Goal: Information Seeking & Learning: Learn about a topic

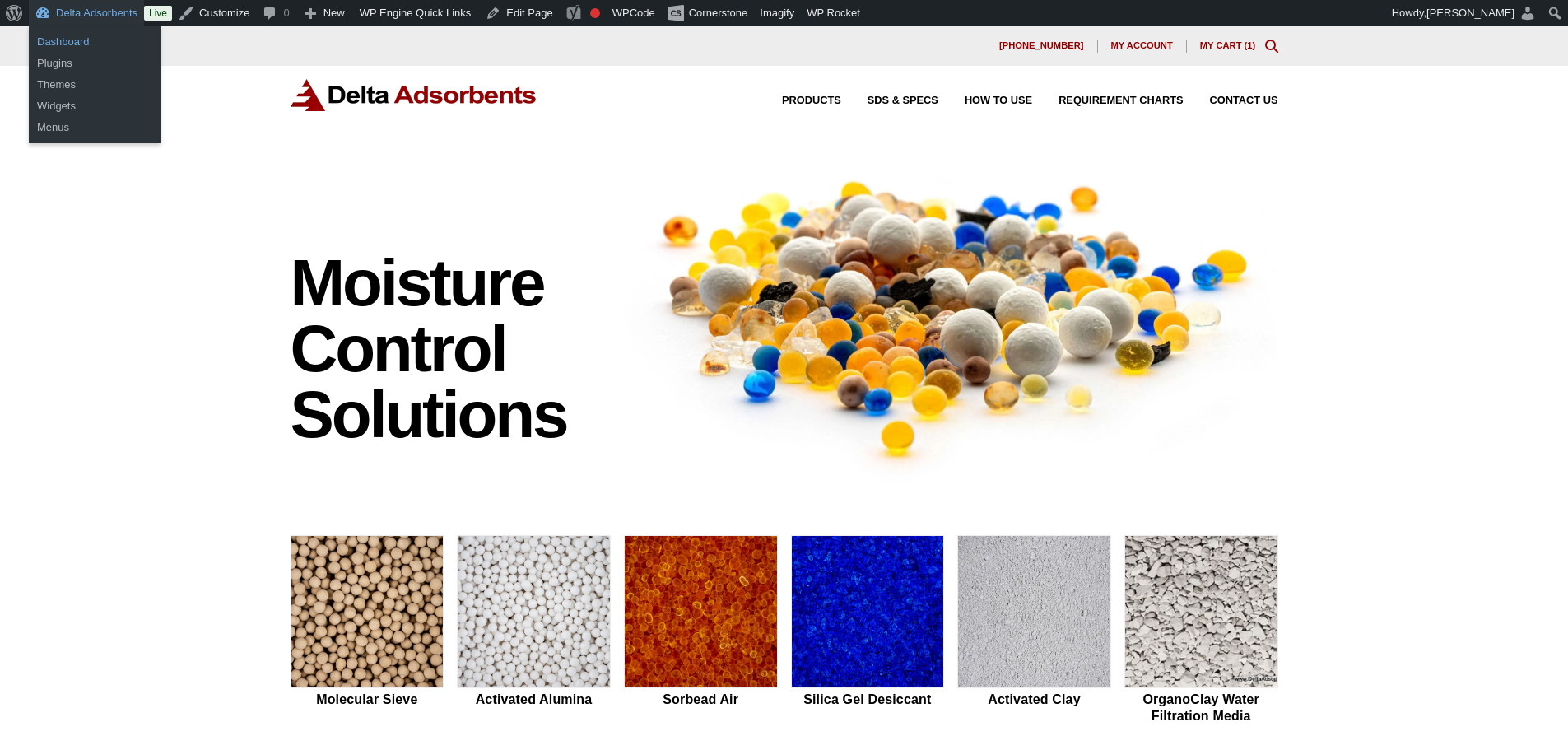
click at [77, 44] on link "Dashboard" at bounding box center [95, 42] width 132 height 21
click at [57, 44] on link "Dashboard" at bounding box center [95, 42] width 132 height 21
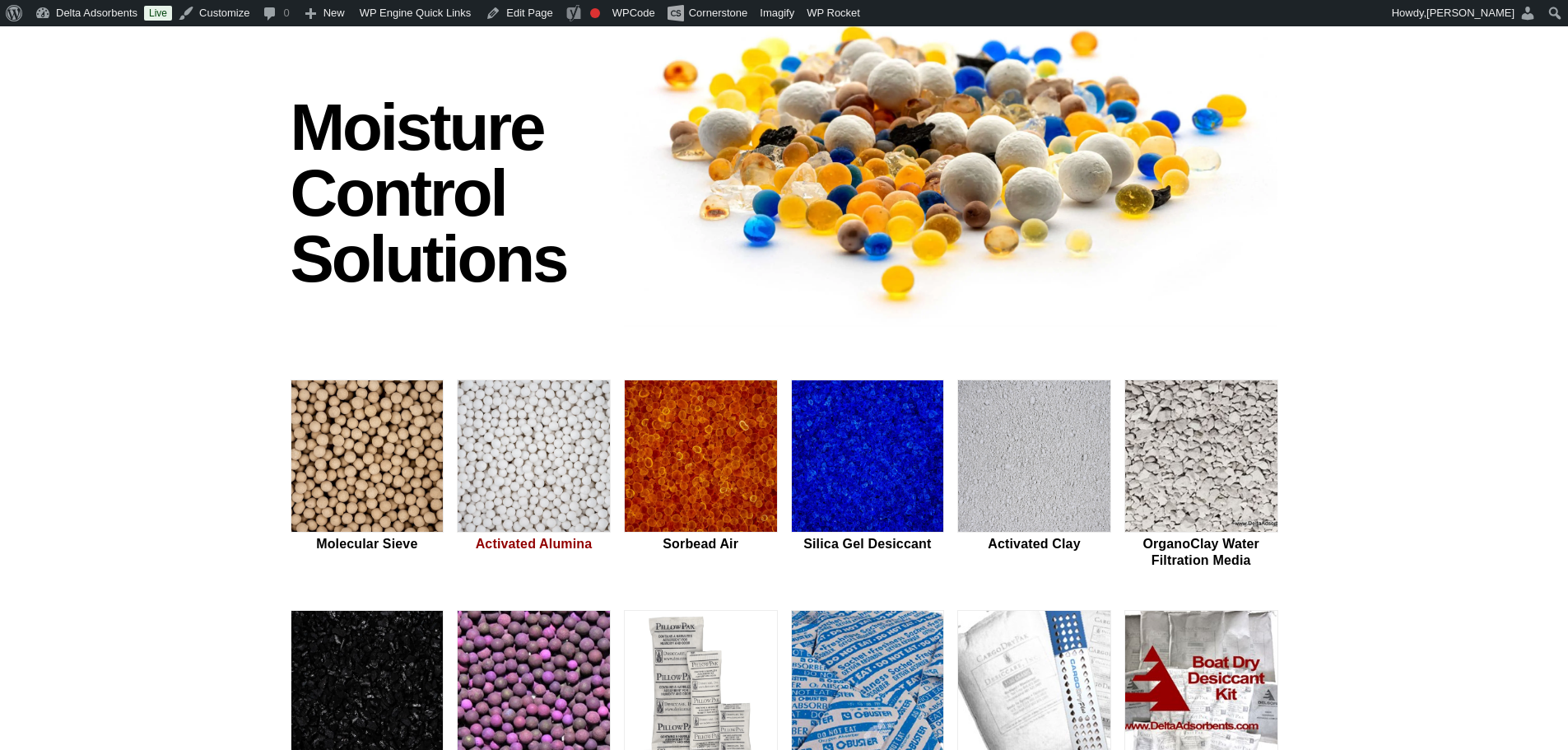
scroll to position [275, 0]
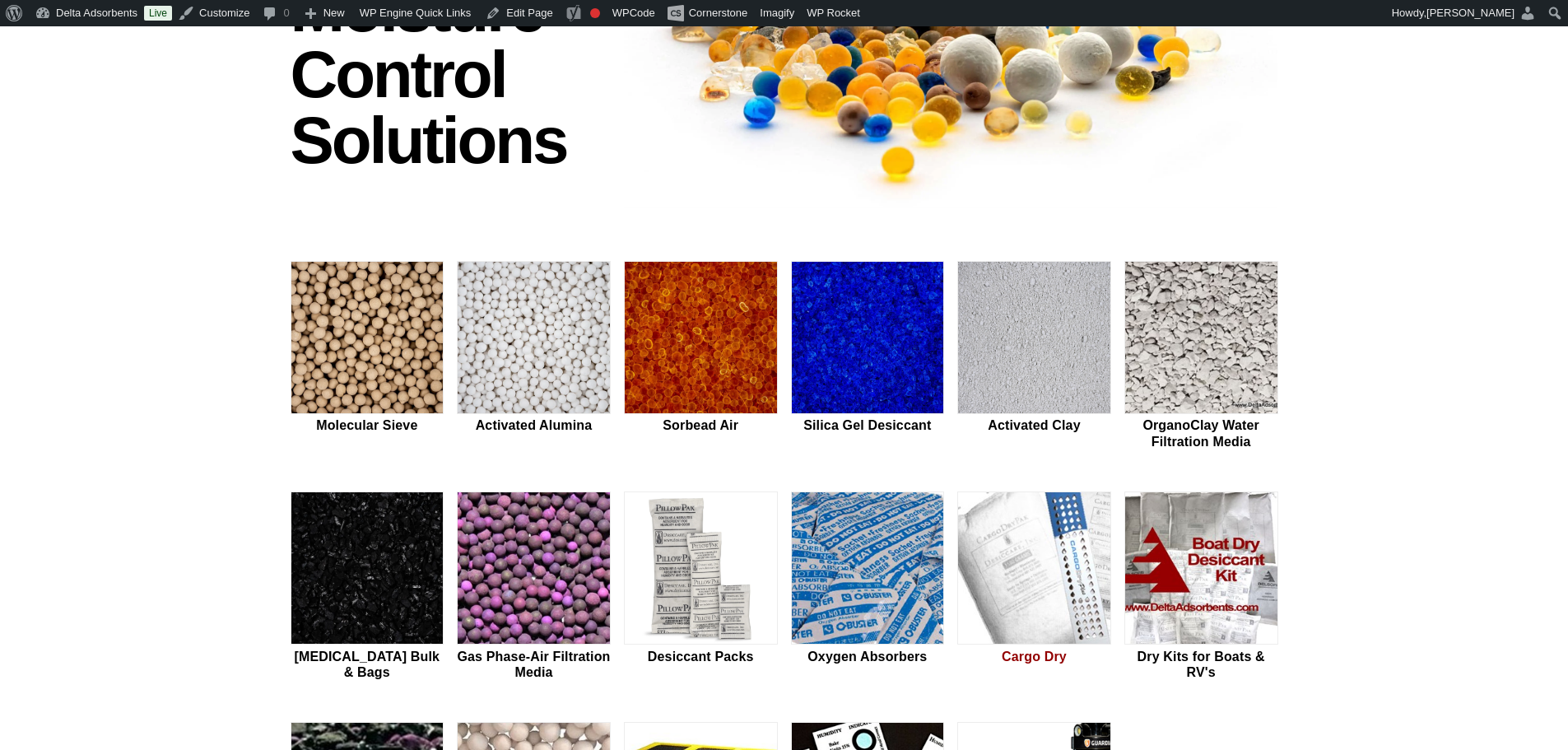
click at [1058, 595] on img at bounding box center [1034, 569] width 152 height 153
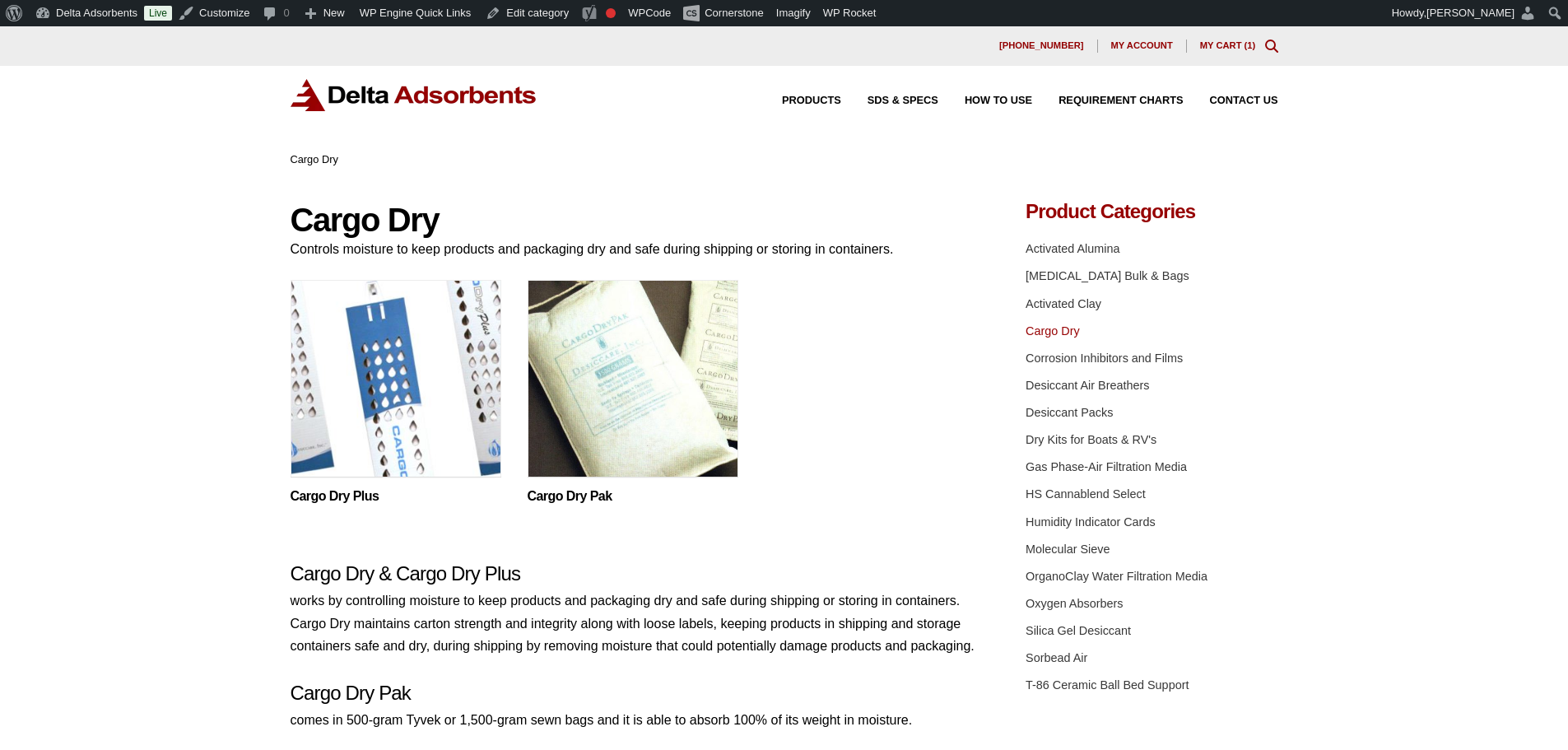
click at [432, 84] on img at bounding box center [414, 94] width 247 height 32
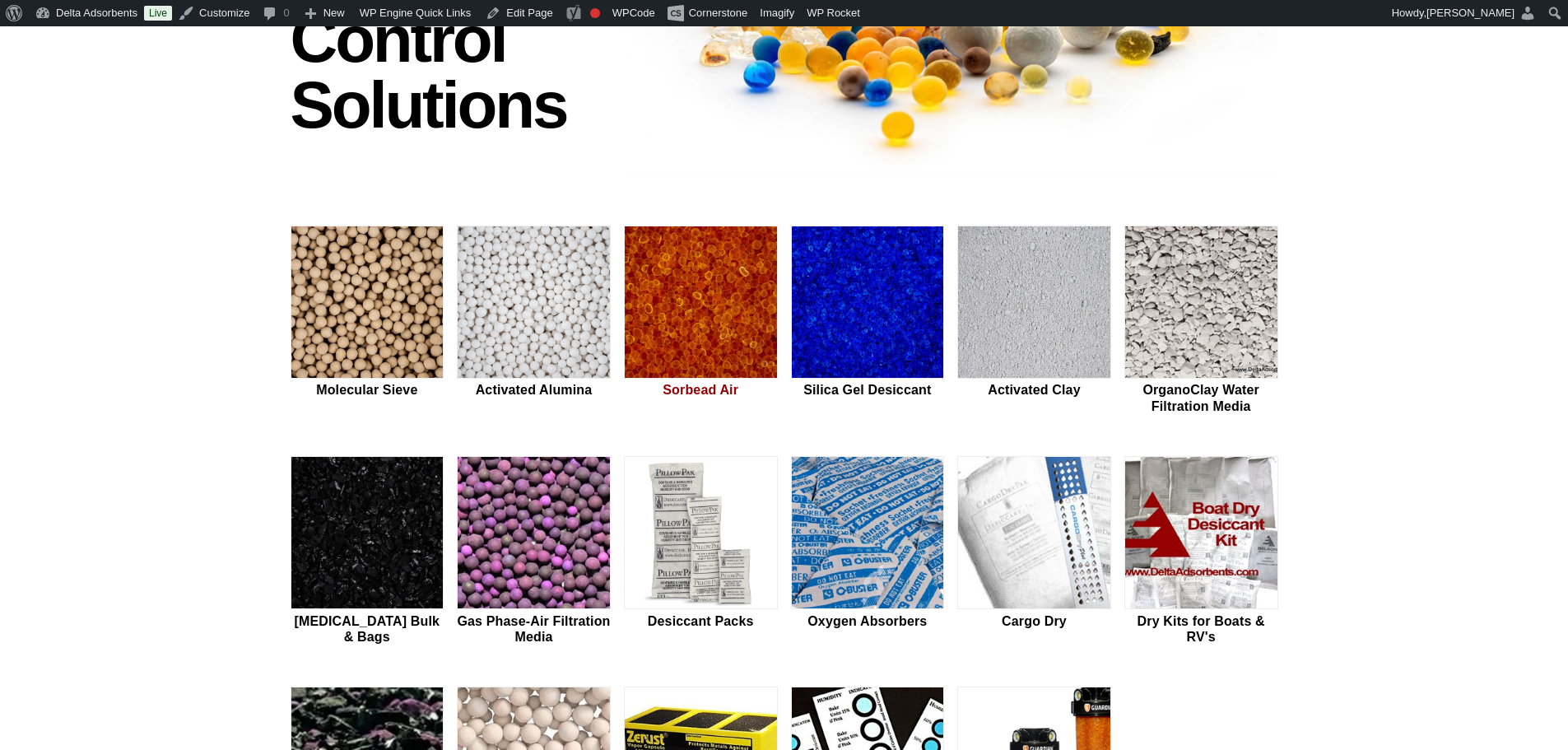
scroll to position [329, 0]
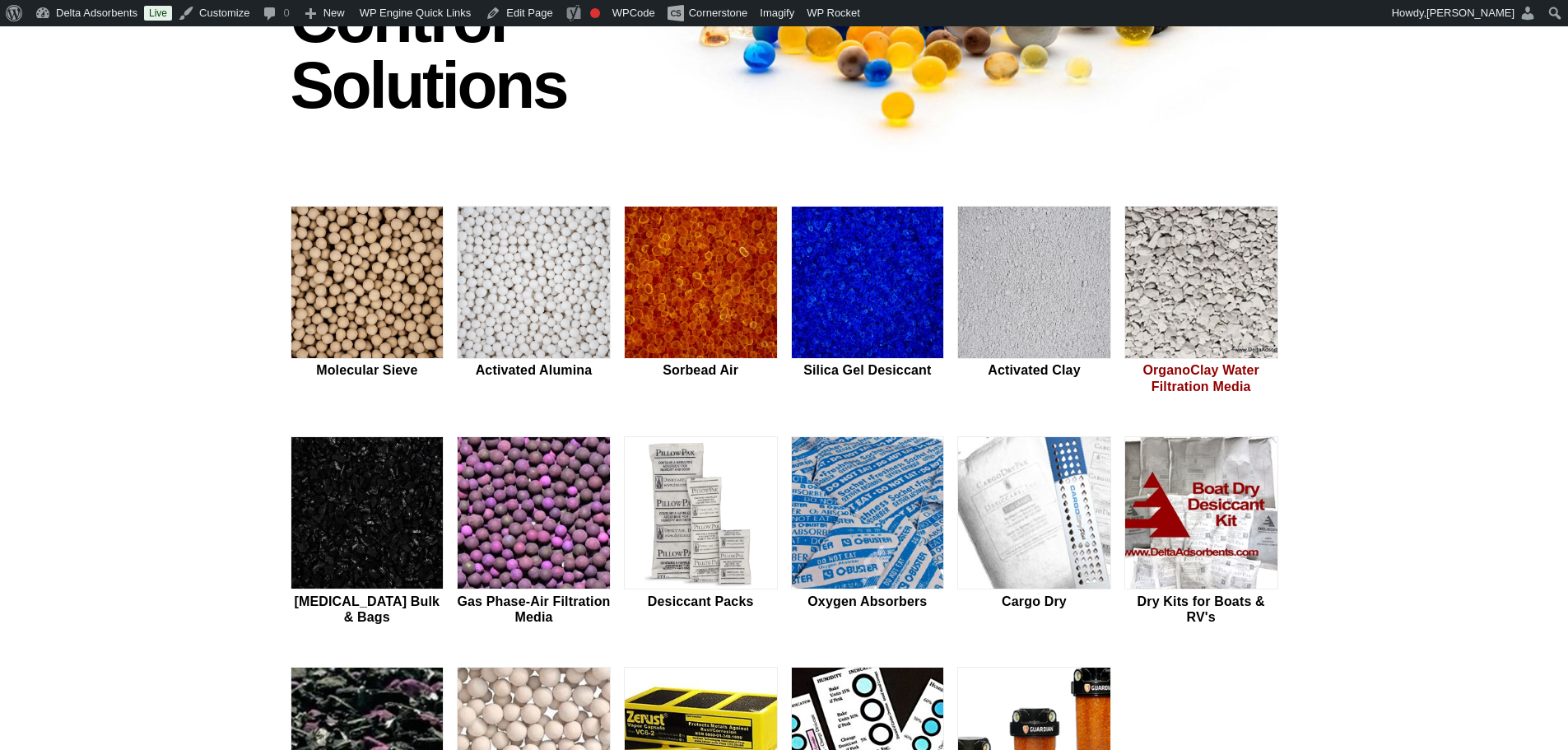
click at [1180, 297] on img at bounding box center [1200, 283] width 152 height 153
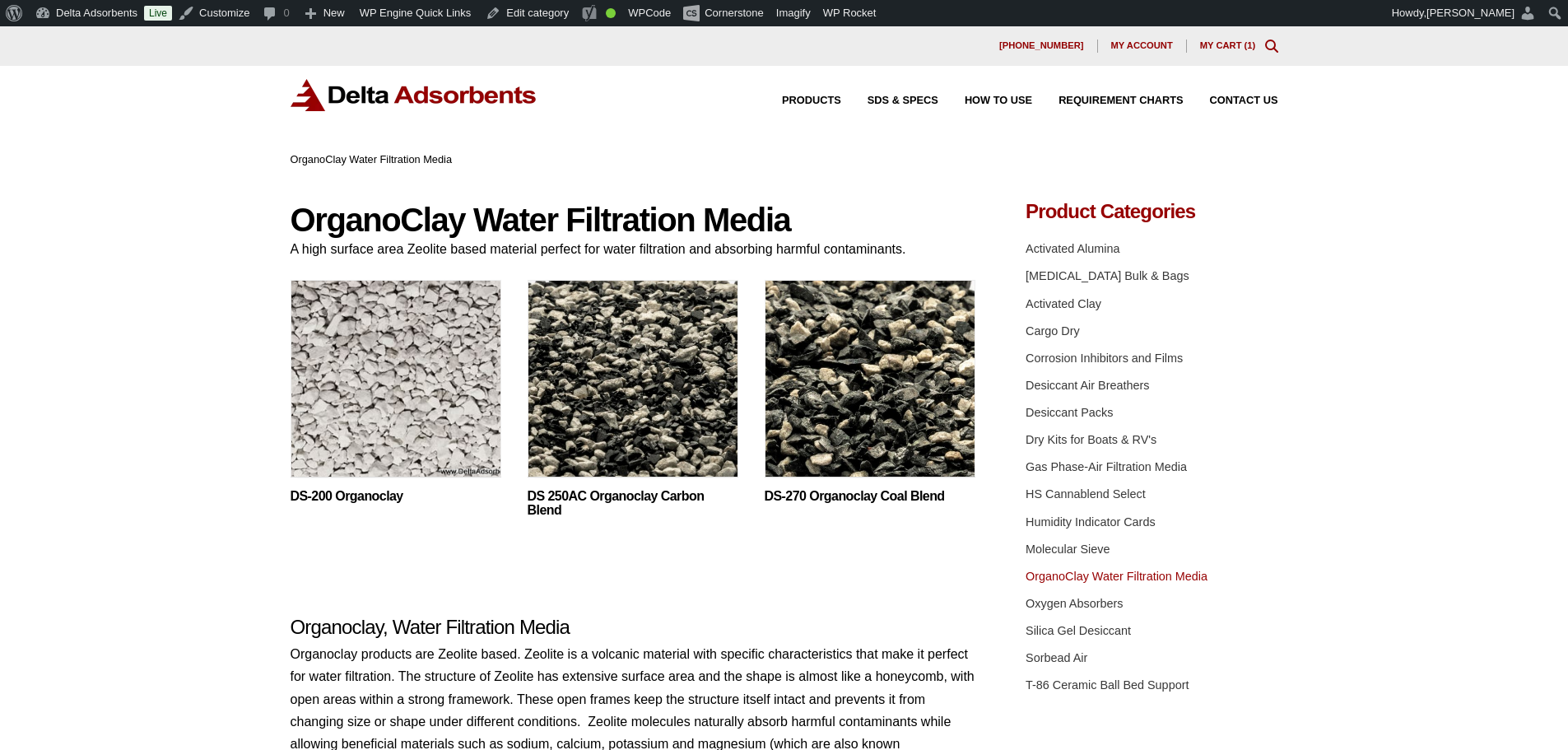
click at [414, 434] on img at bounding box center [396, 383] width 210 height 206
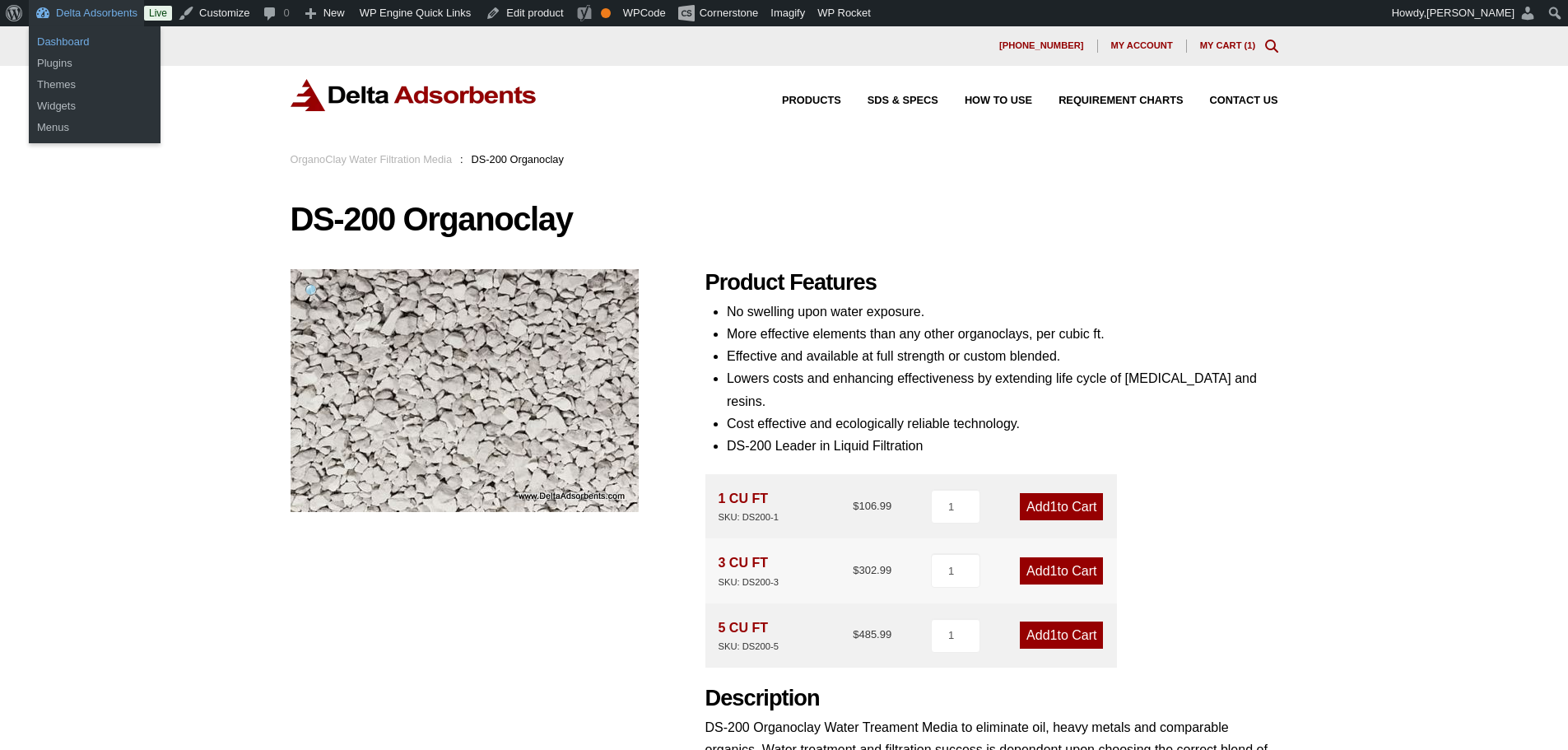
click at [75, 44] on link "Dashboard" at bounding box center [95, 42] width 132 height 21
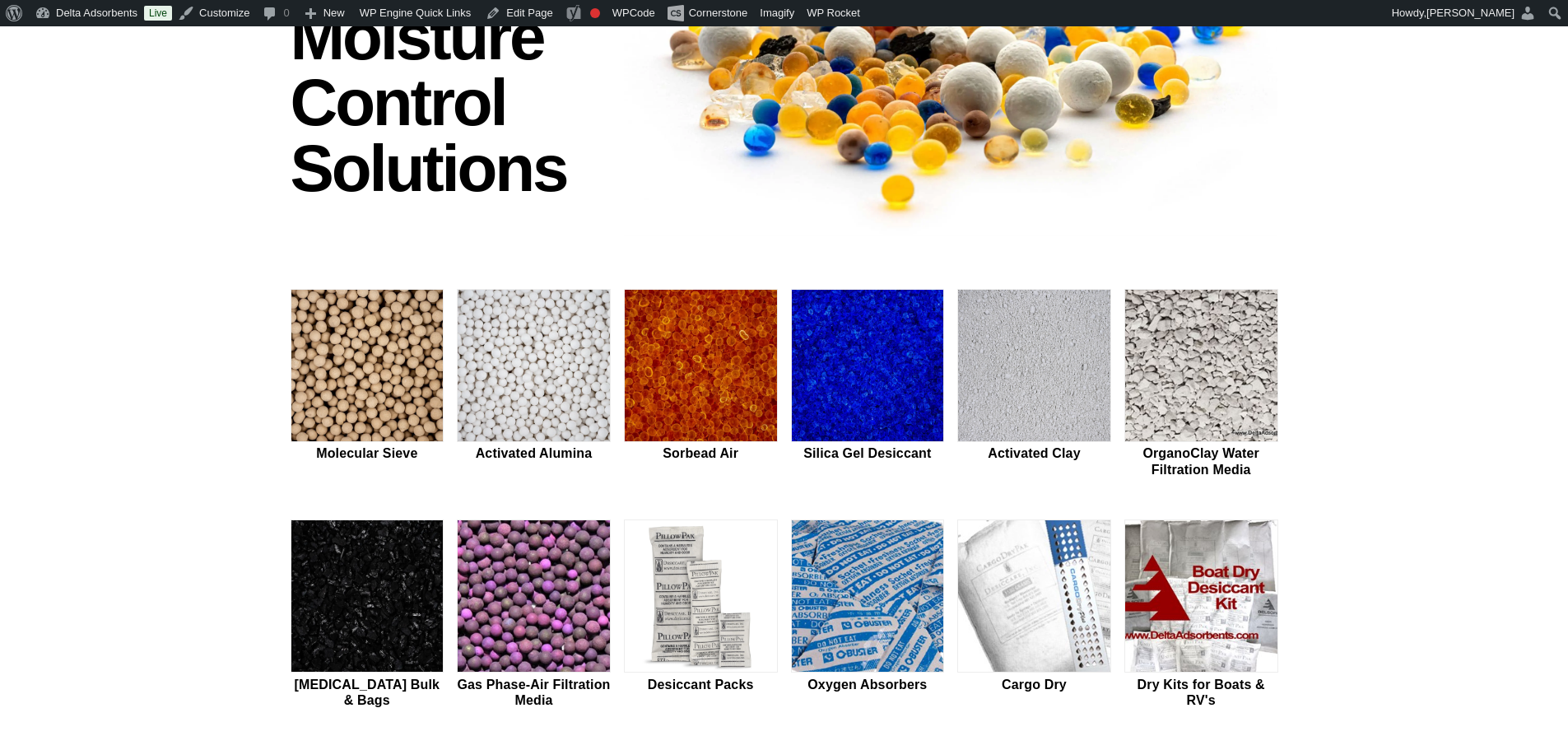
scroll to position [275, 0]
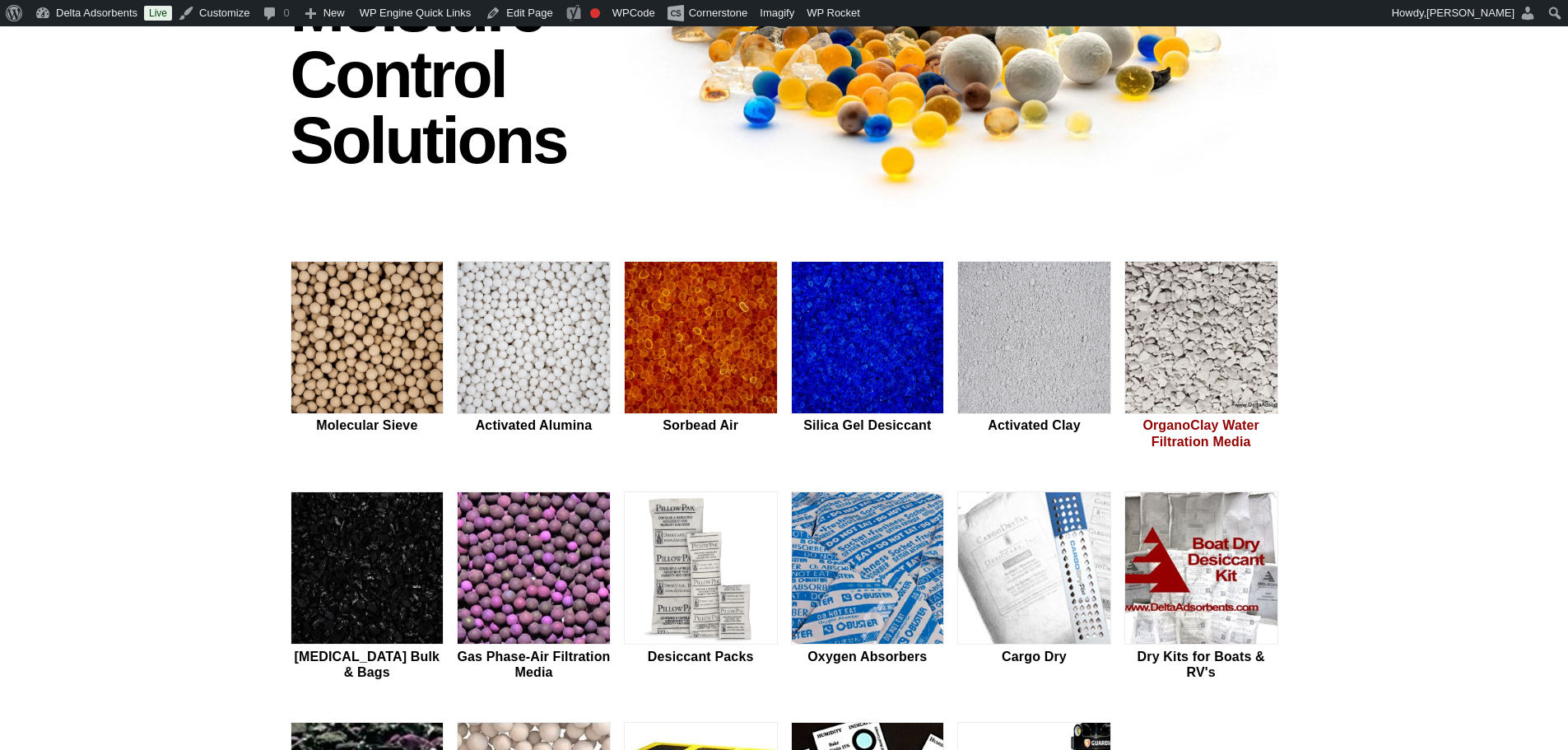
click at [1212, 359] on img at bounding box center [1200, 339] width 152 height 153
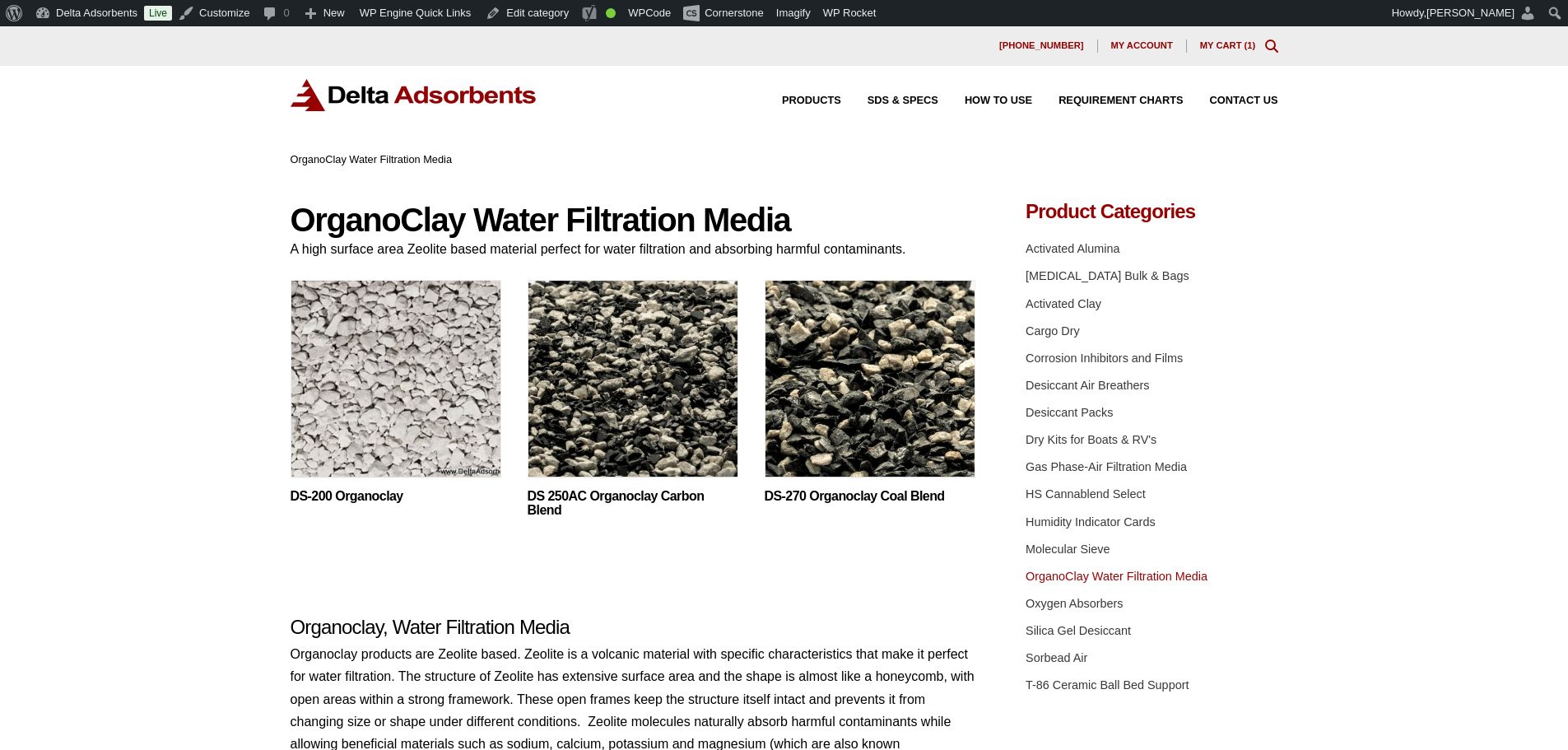
click at [456, 358] on img at bounding box center [396, 383] width 210 height 206
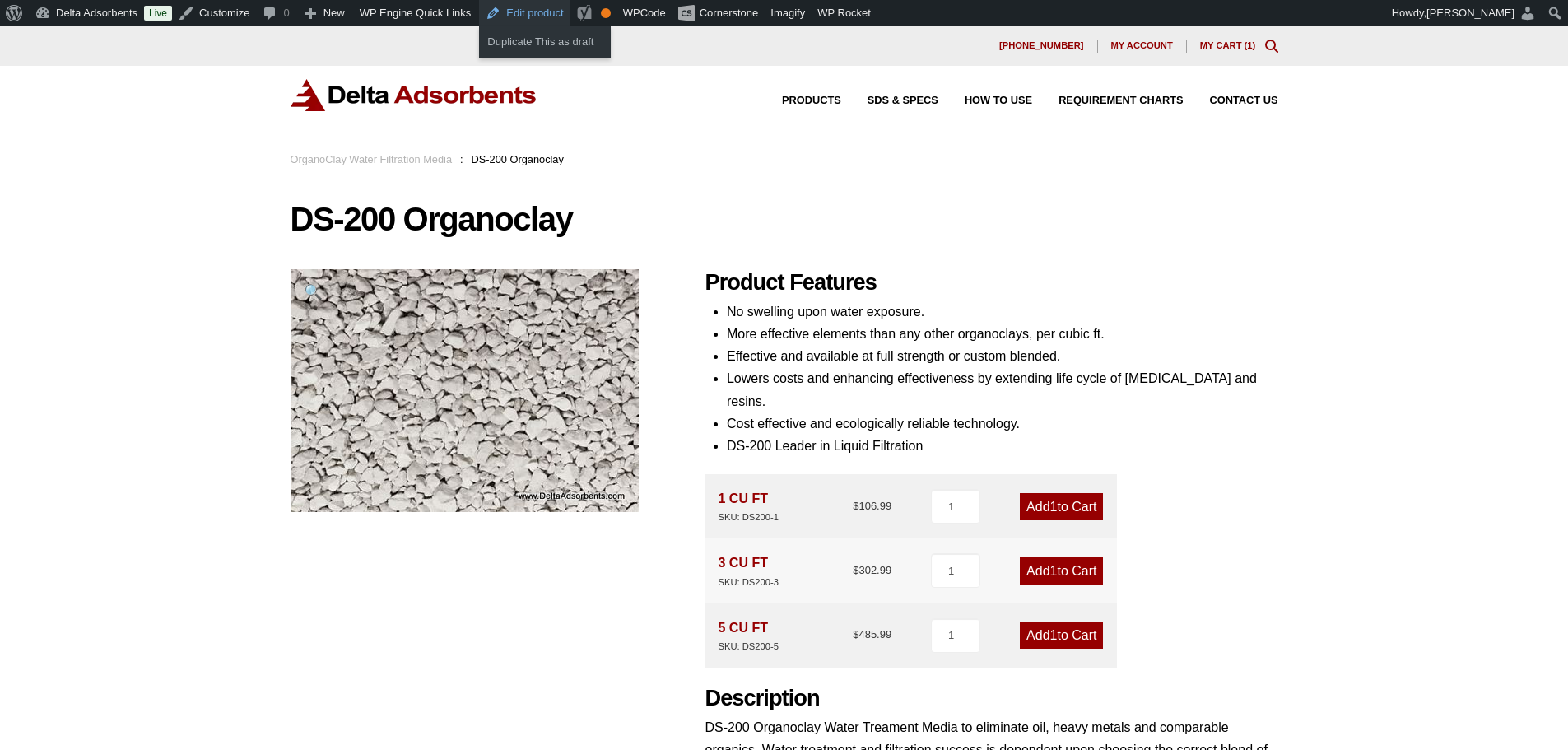
click at [529, 10] on link "Edit product" at bounding box center [524, 13] width 90 height 26
click at [347, 67] on div "Products SDS & SPECS How to Use Requirement Charts Contact Us" at bounding box center [784, 108] width 1568 height 84
click at [352, 81] on img at bounding box center [414, 94] width 247 height 32
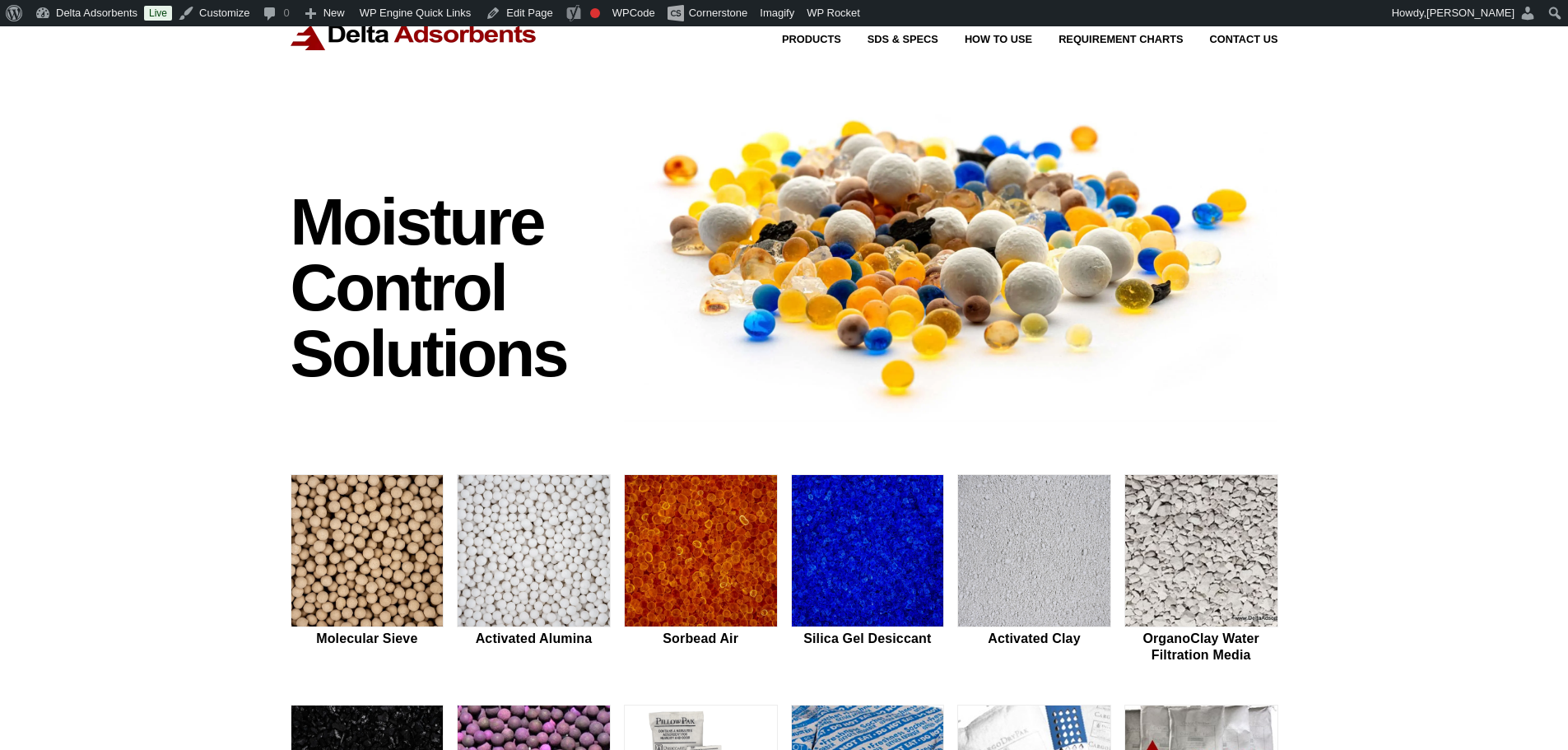
scroll to position [329, 0]
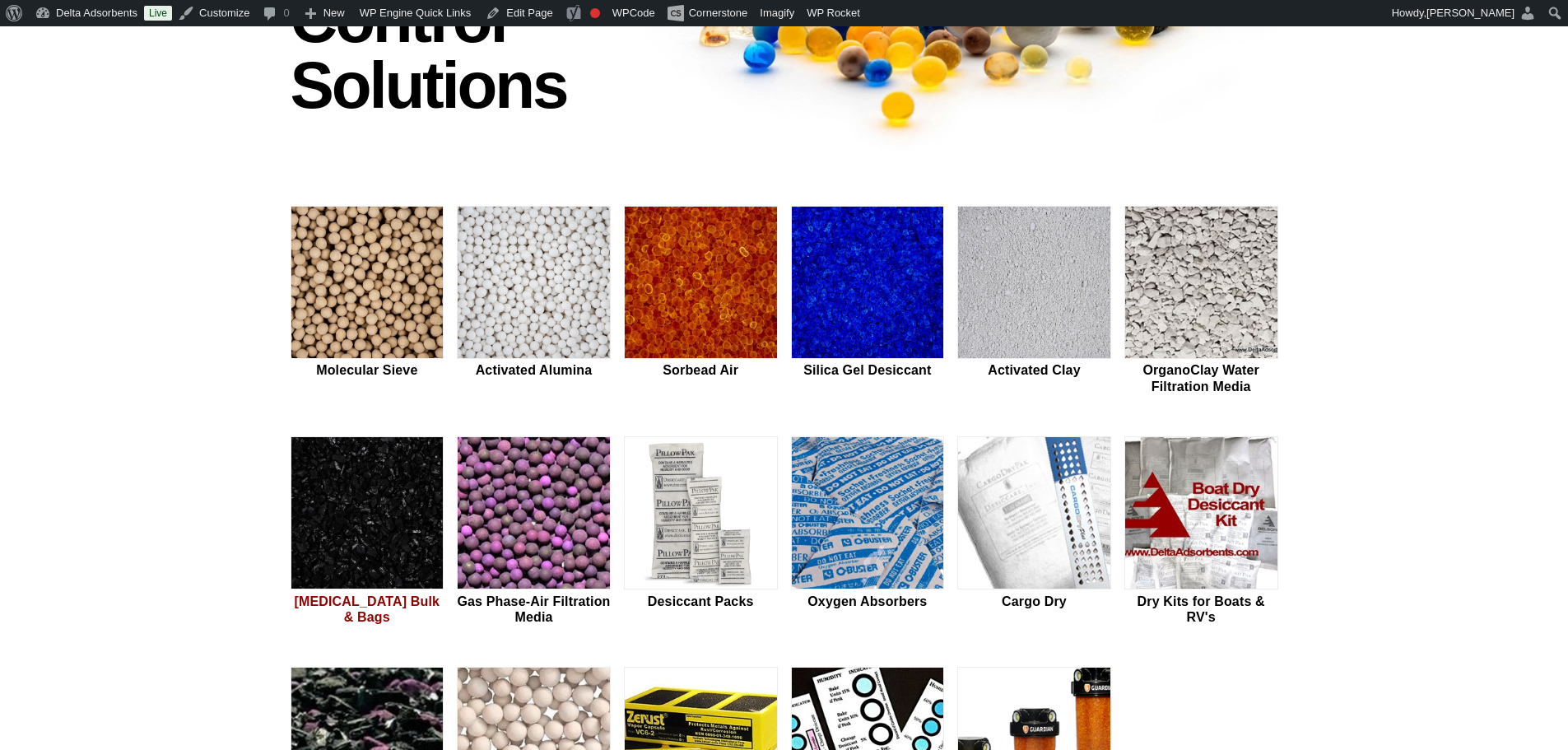
click at [407, 469] on img at bounding box center [367, 514] width 152 height 153
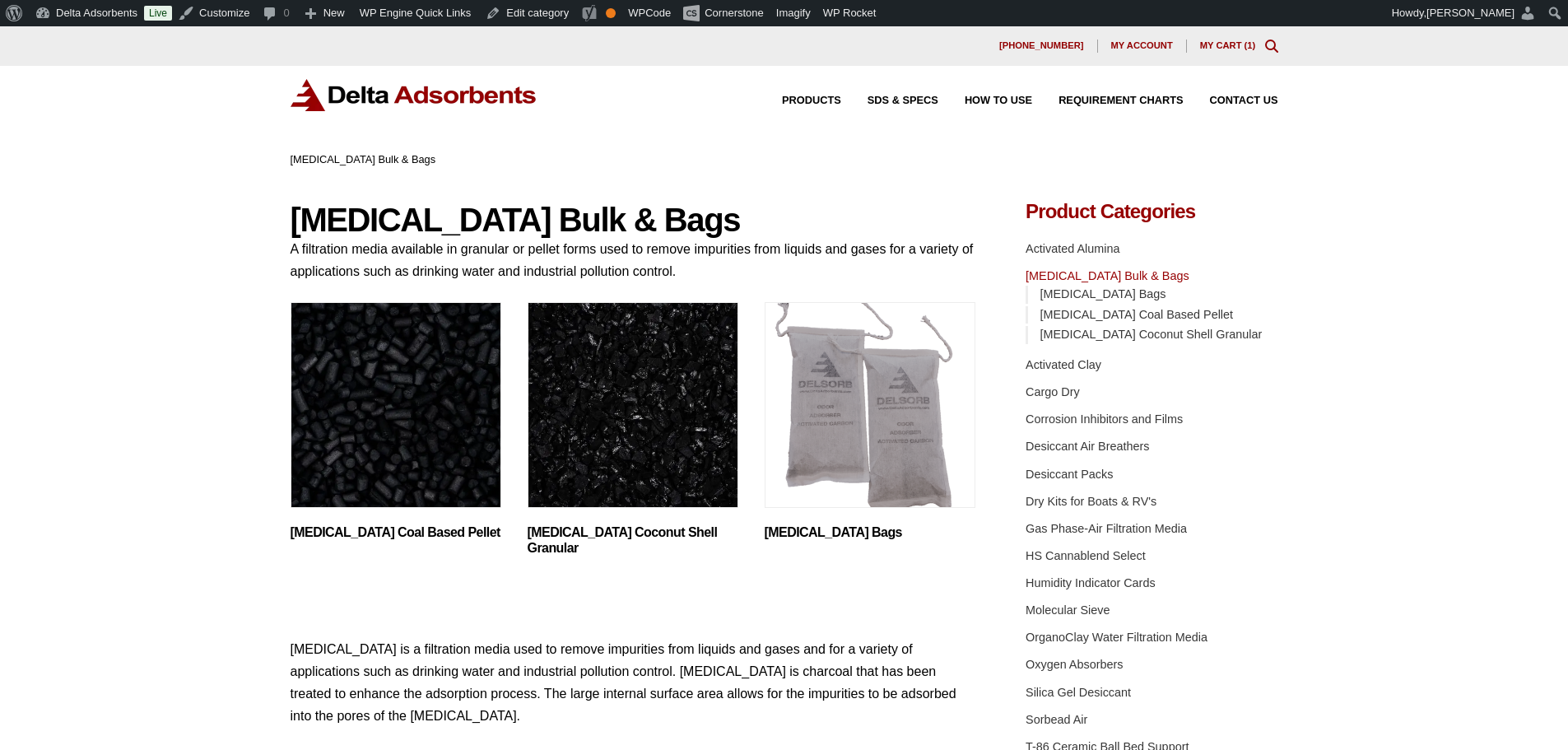
click at [380, 428] on img "Visit product category Activated Carbon Coal Based Pellet" at bounding box center [396, 405] width 210 height 206
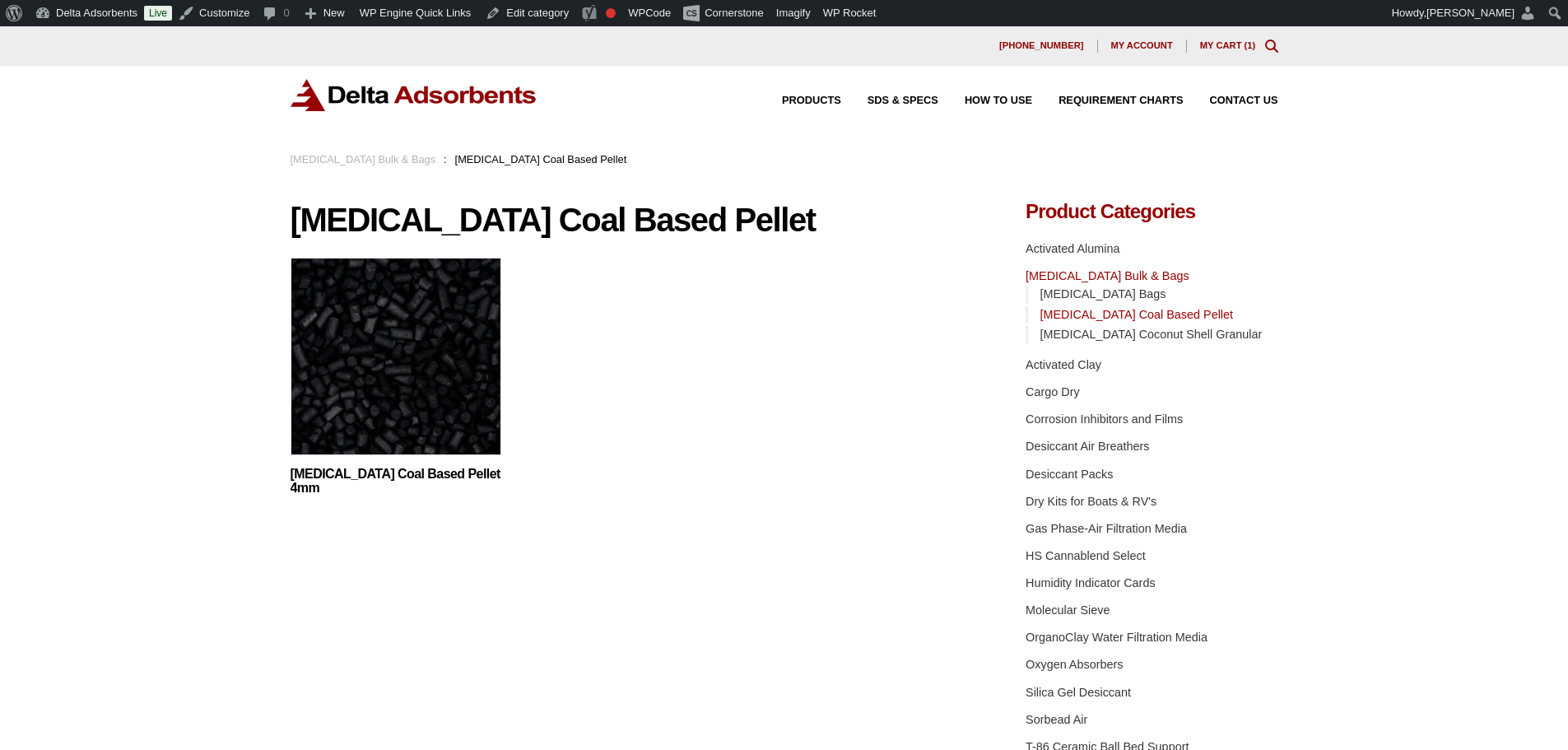
click at [378, 352] on img at bounding box center [396, 361] width 210 height 206
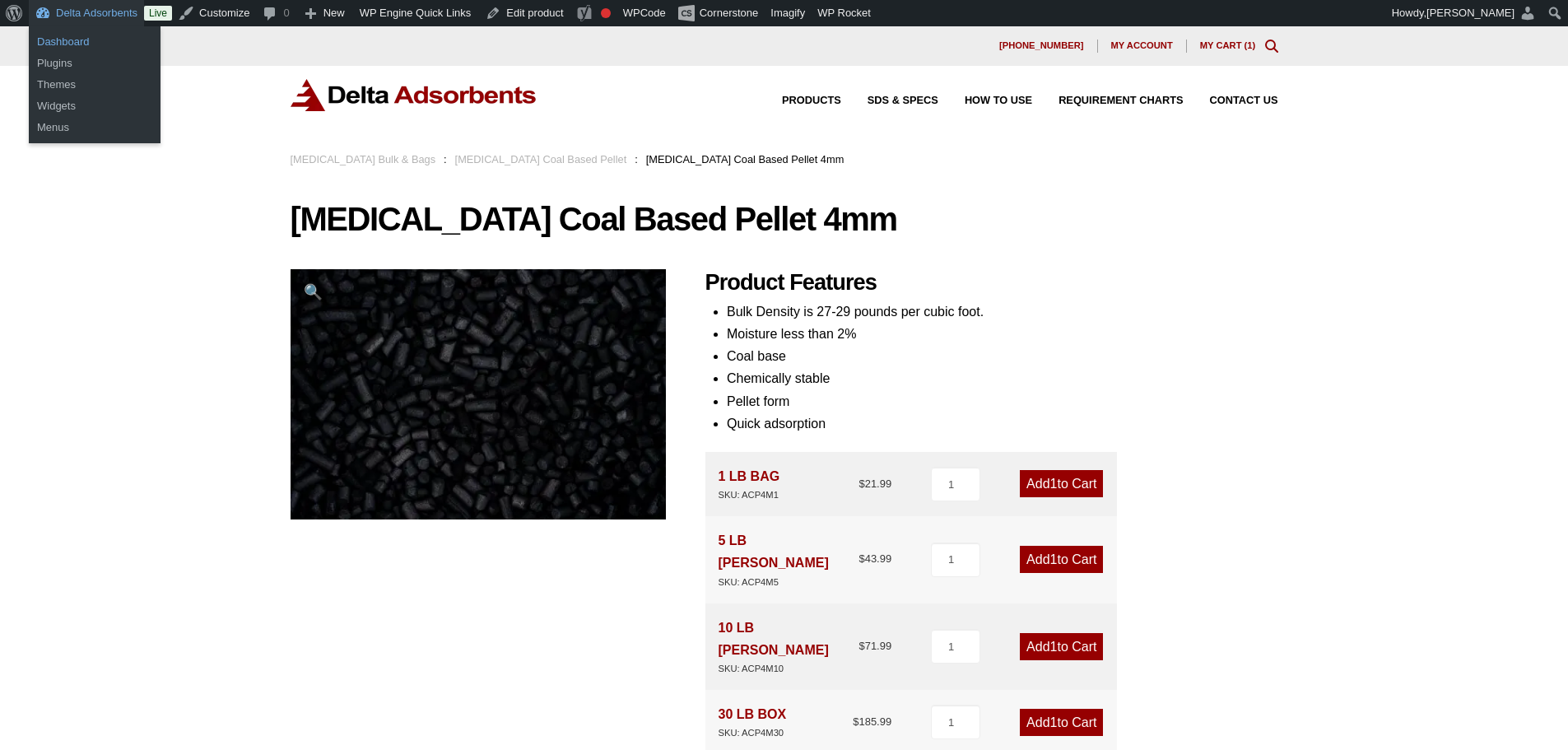
click at [70, 47] on link "Dashboard" at bounding box center [95, 42] width 132 height 21
